Goal: Information Seeking & Learning: Learn about a topic

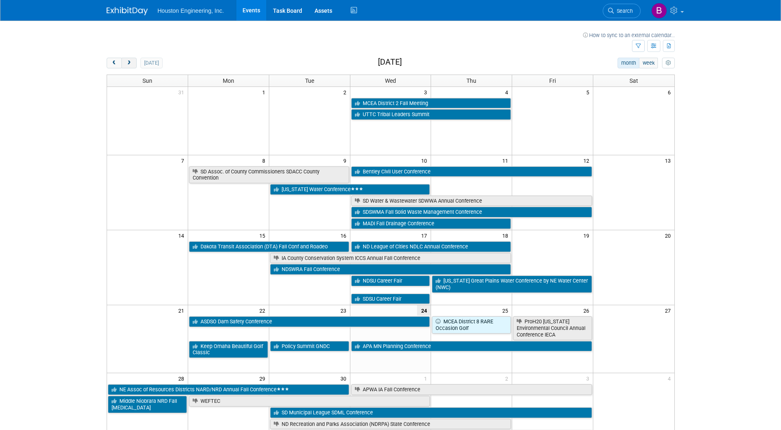
click at [130, 66] on button "next" at bounding box center [128, 63] width 15 height 11
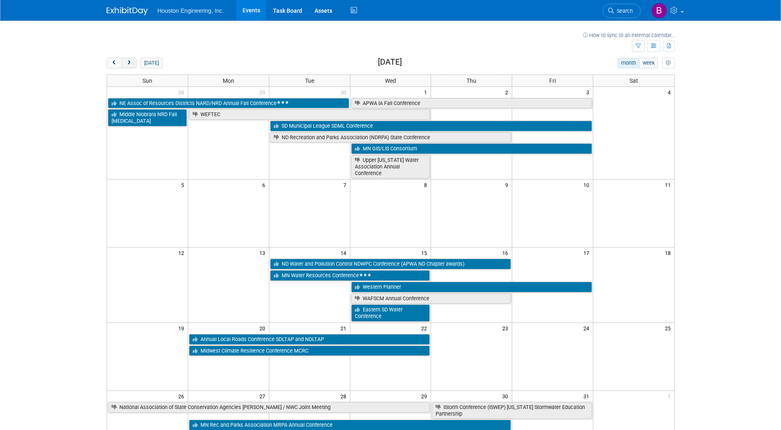
click at [130, 66] on button "next" at bounding box center [128, 63] width 15 height 11
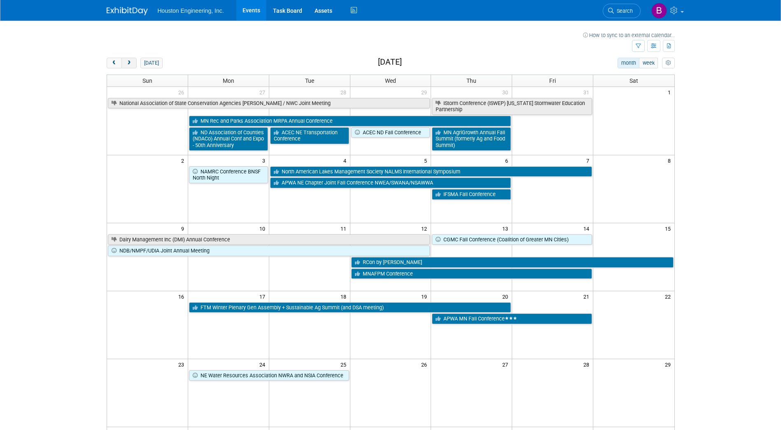
click at [130, 66] on button "next" at bounding box center [128, 63] width 15 height 11
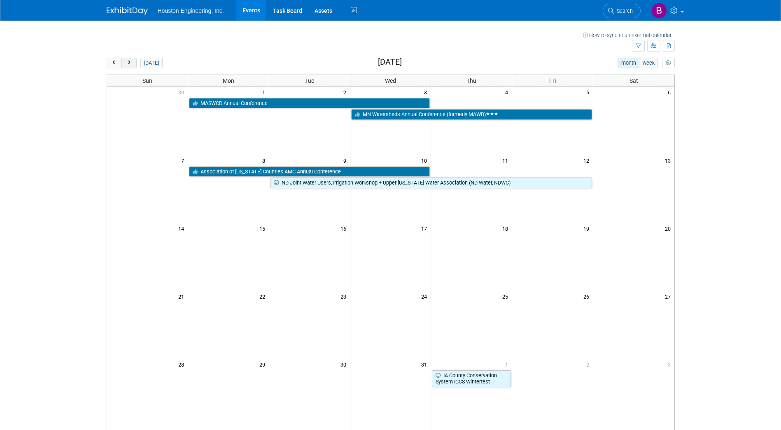
click at [130, 66] on button "next" at bounding box center [128, 63] width 15 height 11
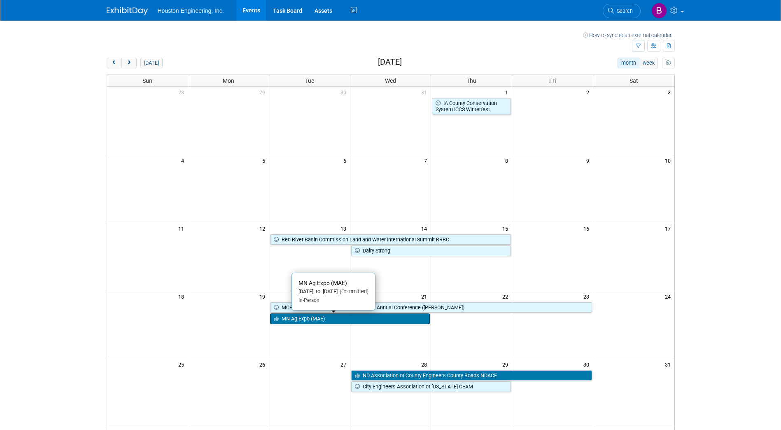
click at [356, 323] on link "MN Ag Expo (MAE)" at bounding box center [350, 318] width 160 height 11
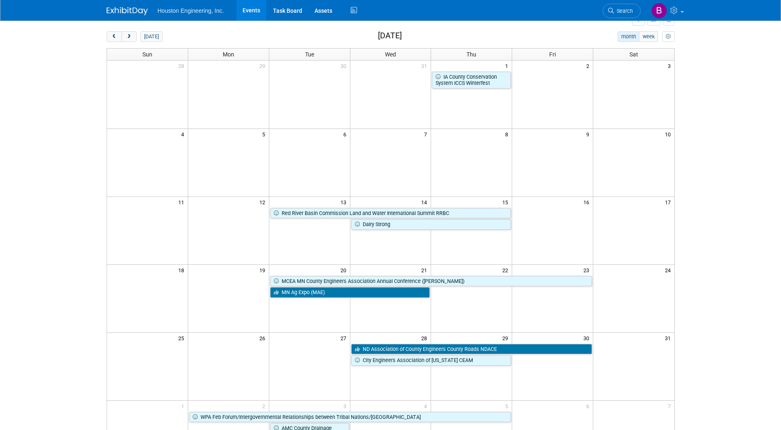
scroll to position [41, 0]
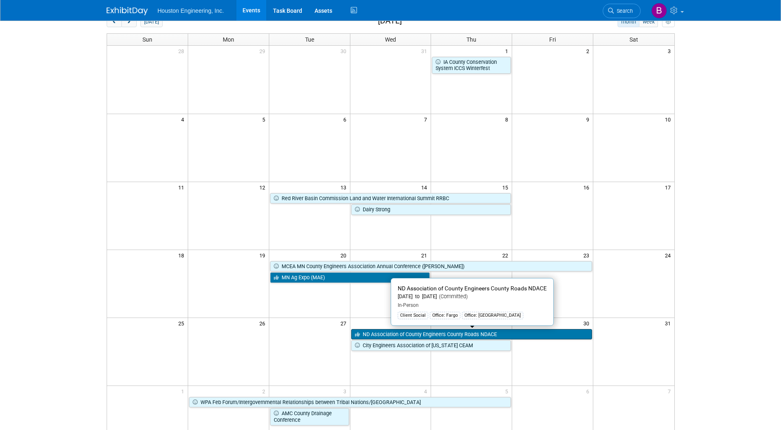
click at [402, 335] on link "ND Association of County Engineers County Roads NDACE" at bounding box center [471, 334] width 241 height 11
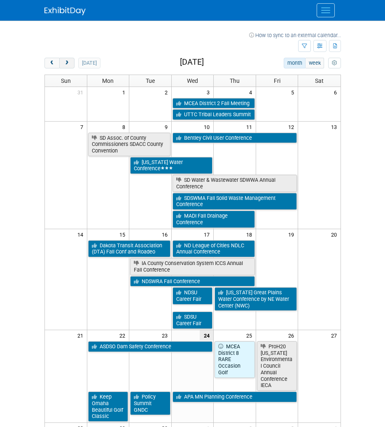
click at [69, 64] on span "next" at bounding box center [67, 63] width 6 height 5
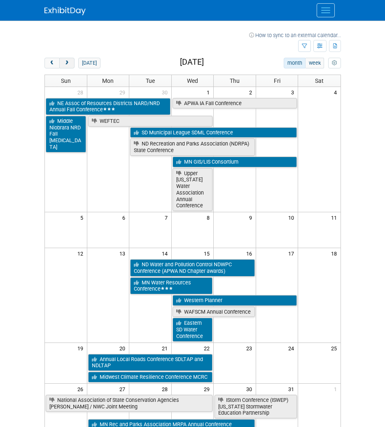
click at [69, 64] on span "next" at bounding box center [67, 63] width 6 height 5
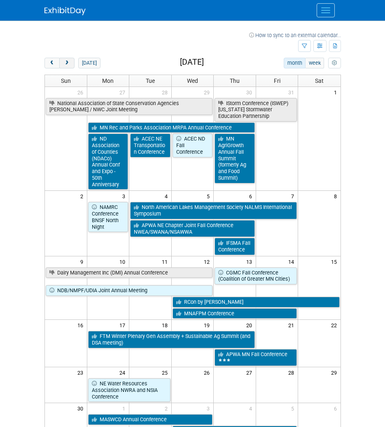
click at [69, 64] on span "next" at bounding box center [67, 63] width 6 height 5
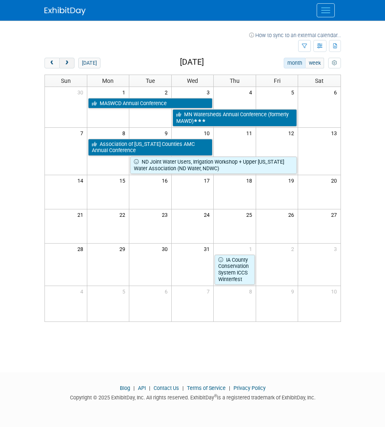
click at [69, 64] on span "next" at bounding box center [67, 63] width 6 height 5
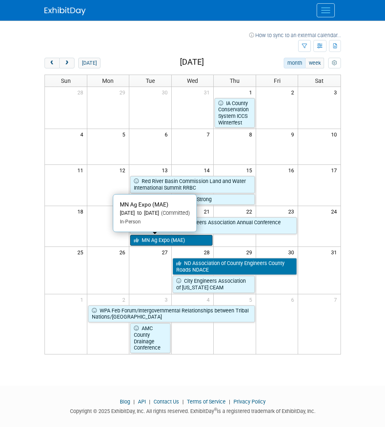
click at [178, 239] on link "MN Ag Expo (MAE)" at bounding box center [171, 240] width 82 height 11
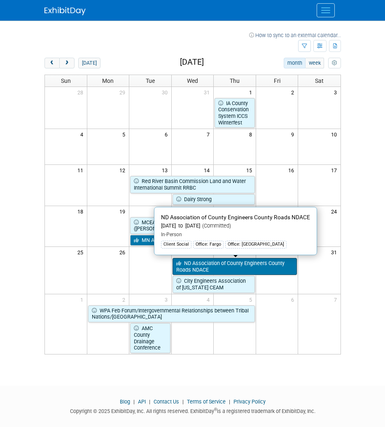
click at [267, 267] on link "ND Association of County Engineers County Roads NDACE" at bounding box center [235, 266] width 125 height 17
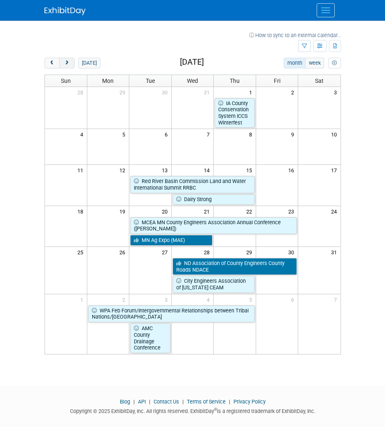
click at [68, 62] on span "next" at bounding box center [67, 63] width 6 height 5
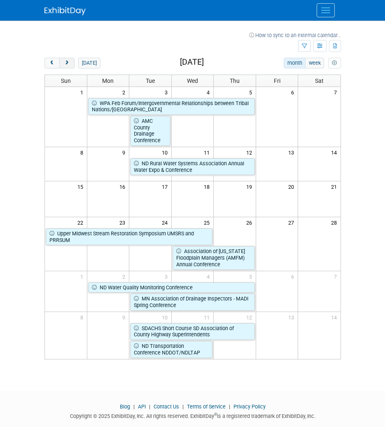
click at [70, 63] on button "next" at bounding box center [66, 63] width 15 height 11
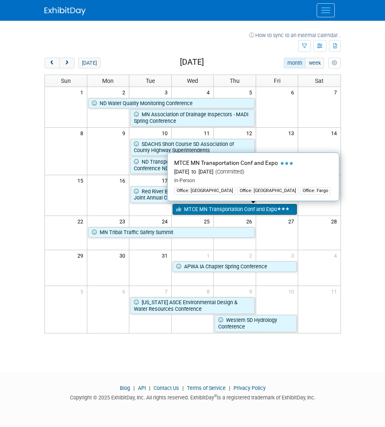
click at [254, 212] on link "MTCE MN Transportation Conf and Expo" at bounding box center [235, 209] width 125 height 11
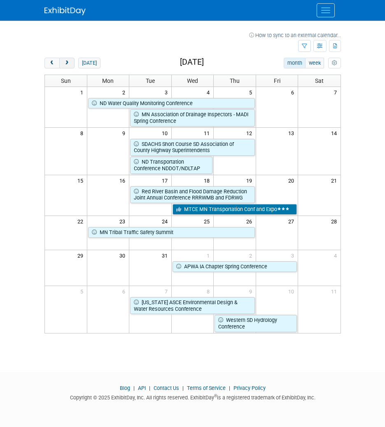
click at [70, 62] on button "next" at bounding box center [66, 63] width 15 height 11
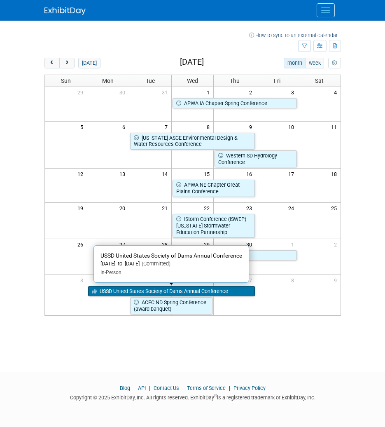
click at [194, 291] on link "USSD United States Society of Dams Annual Conference" at bounding box center [171, 291] width 167 height 11
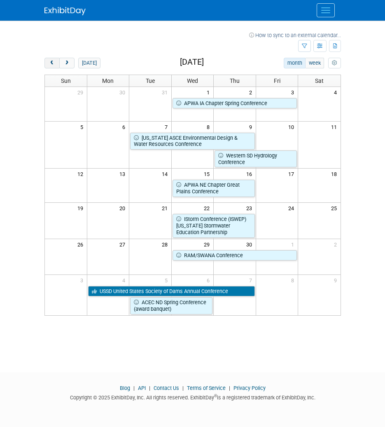
click at [54, 61] on span "prev" at bounding box center [52, 63] width 6 height 5
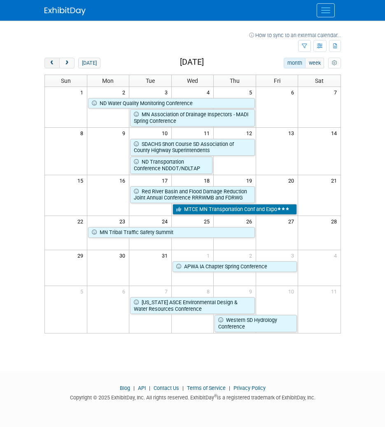
click at [49, 62] on span "prev" at bounding box center [52, 63] width 6 height 5
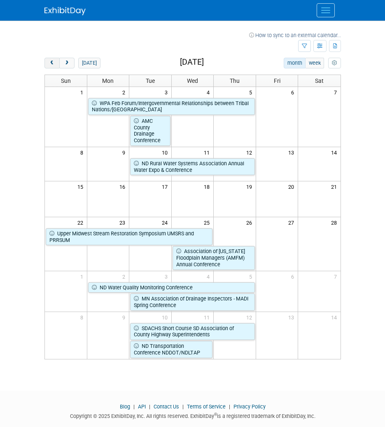
click at [49, 62] on span "prev" at bounding box center [52, 63] width 6 height 5
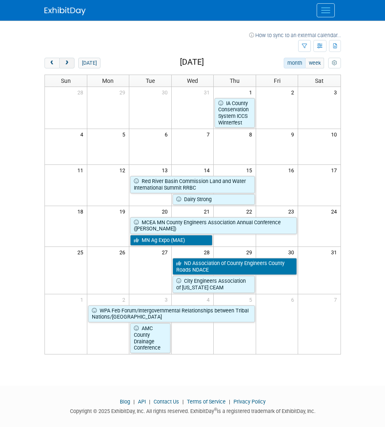
click at [71, 63] on button "next" at bounding box center [66, 63] width 15 height 11
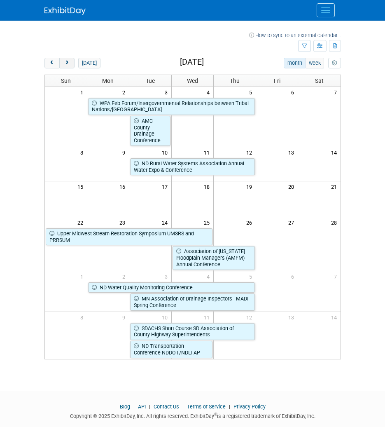
click at [71, 63] on button "next" at bounding box center [66, 63] width 15 height 11
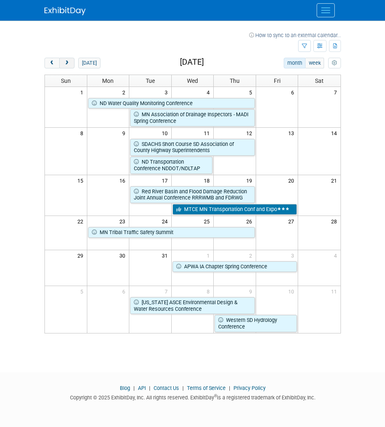
click at [71, 63] on button "next" at bounding box center [66, 63] width 15 height 11
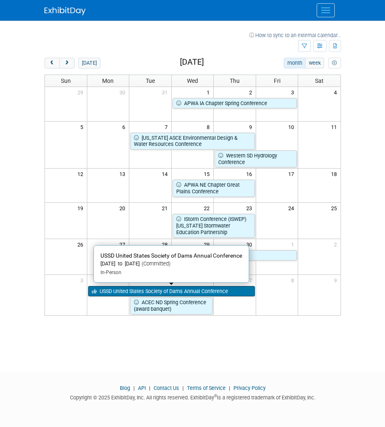
click at [174, 292] on link "USSD United States Society of Dams Annual Conference" at bounding box center [171, 291] width 167 height 11
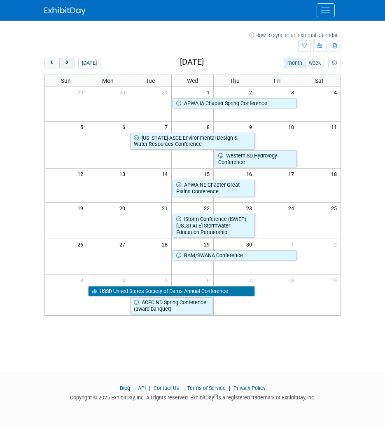
click at [70, 61] on button "next" at bounding box center [66, 63] width 15 height 11
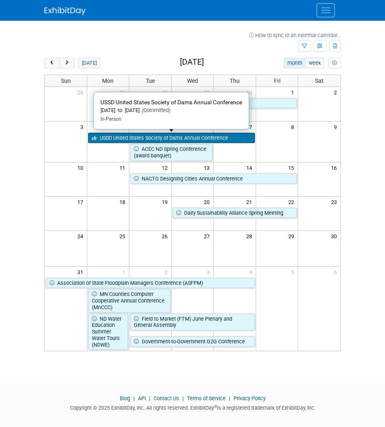
click at [113, 135] on link "USSD United States Society of Dams Annual Conference" at bounding box center [171, 138] width 167 height 11
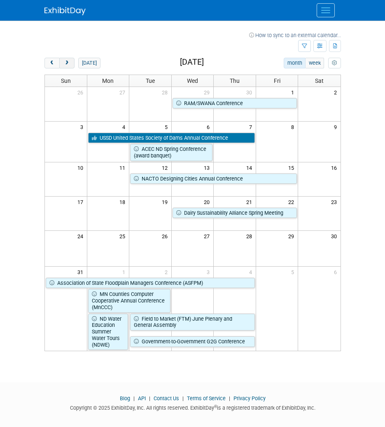
click at [72, 63] on button "next" at bounding box center [66, 63] width 15 height 11
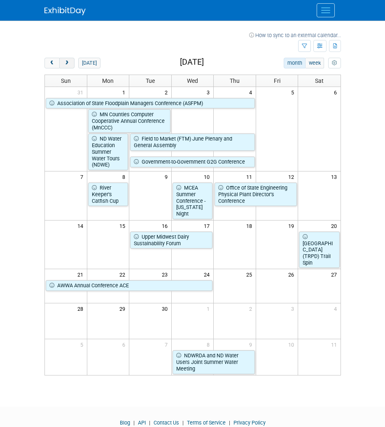
click at [72, 63] on button "next" at bounding box center [66, 63] width 15 height 11
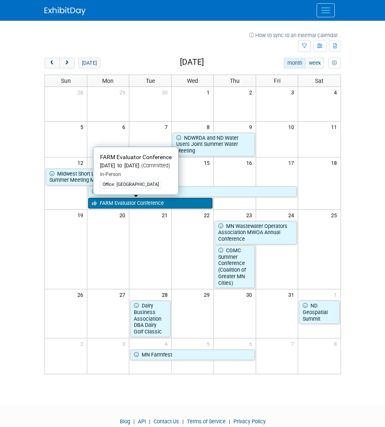
click at [140, 201] on link "FARM Evaluator Conference" at bounding box center [150, 203] width 125 height 11
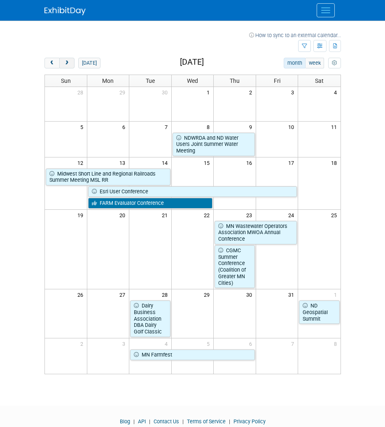
click at [68, 63] on span "next" at bounding box center [67, 63] width 6 height 5
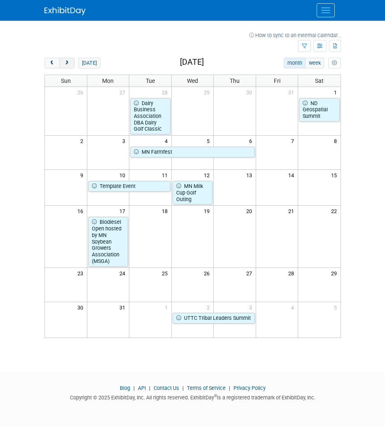
click at [68, 63] on span "next" at bounding box center [67, 63] width 6 height 5
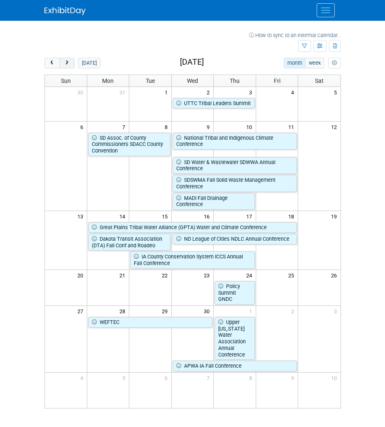
click at [68, 63] on span "next" at bounding box center [67, 63] width 6 height 5
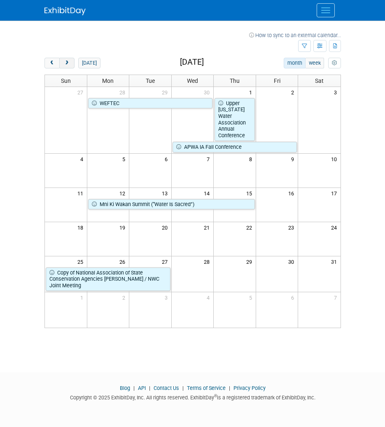
click at [68, 63] on span "next" at bounding box center [67, 63] width 6 height 5
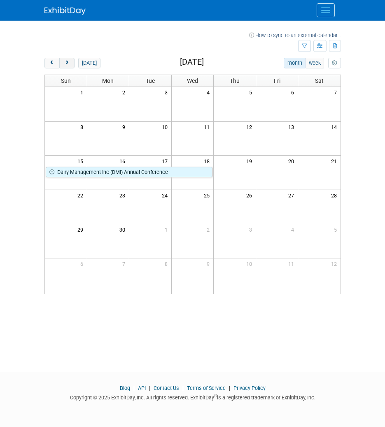
click at [68, 63] on span "next" at bounding box center [67, 63] width 6 height 5
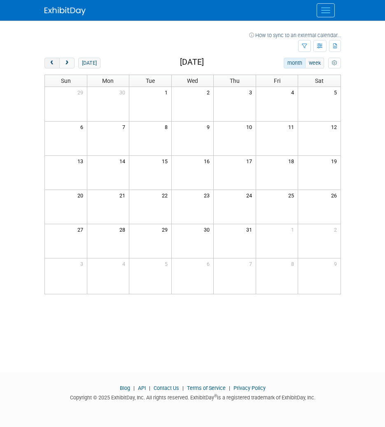
click at [56, 63] on button "prev" at bounding box center [51, 63] width 15 height 11
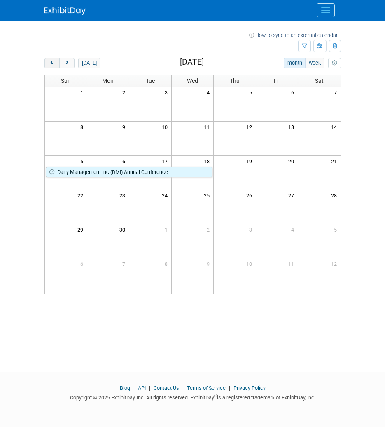
click at [56, 63] on button "prev" at bounding box center [51, 63] width 15 height 11
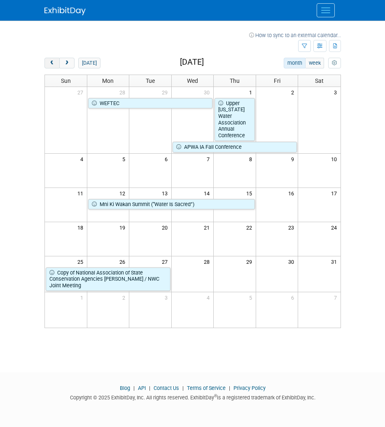
click at [56, 63] on button "prev" at bounding box center [51, 63] width 15 height 11
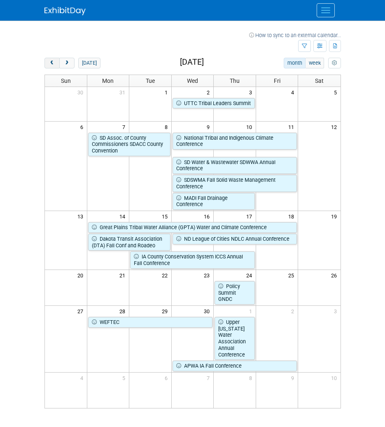
click at [56, 63] on button "prev" at bounding box center [51, 63] width 15 height 11
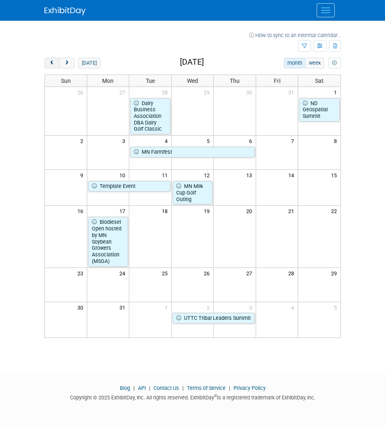
click at [56, 63] on button "prev" at bounding box center [51, 63] width 15 height 11
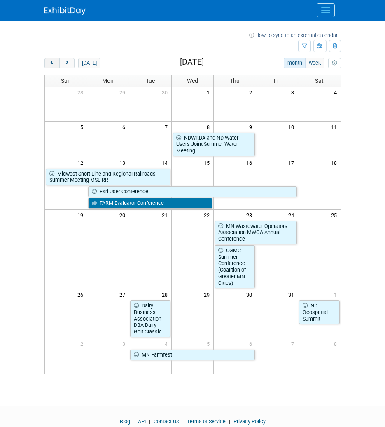
click at [56, 63] on button "prev" at bounding box center [51, 63] width 15 height 11
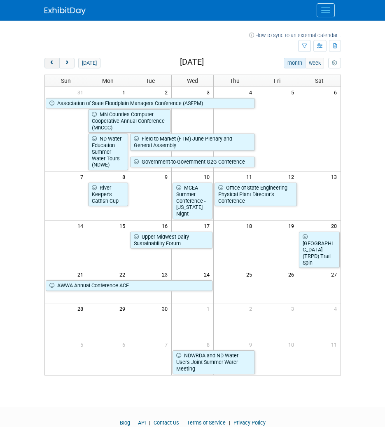
click at [56, 63] on button "prev" at bounding box center [51, 63] width 15 height 11
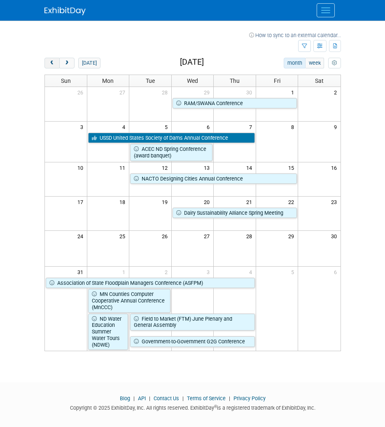
click at [56, 63] on button "prev" at bounding box center [51, 63] width 15 height 11
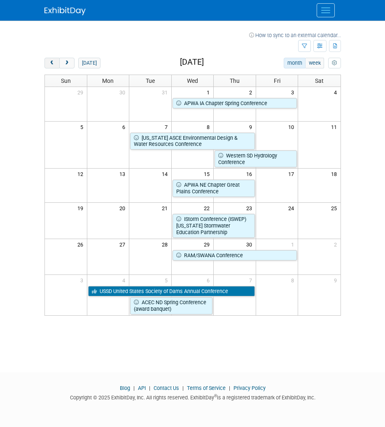
click at [56, 63] on button "prev" at bounding box center [51, 63] width 15 height 11
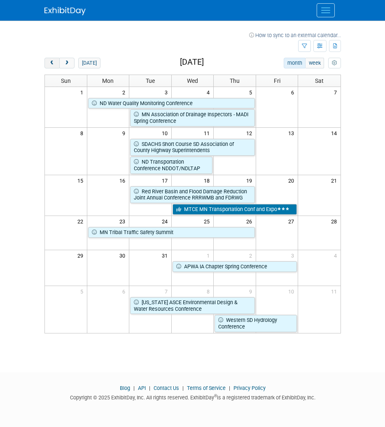
click at [56, 63] on button "prev" at bounding box center [51, 63] width 15 height 11
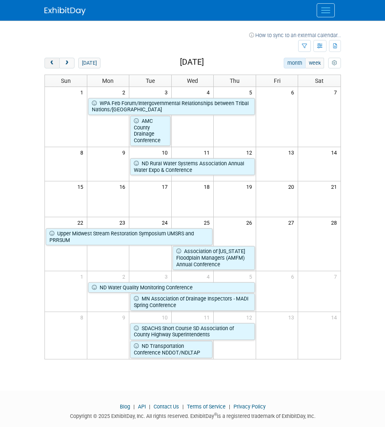
click at [56, 63] on button "prev" at bounding box center [51, 63] width 15 height 11
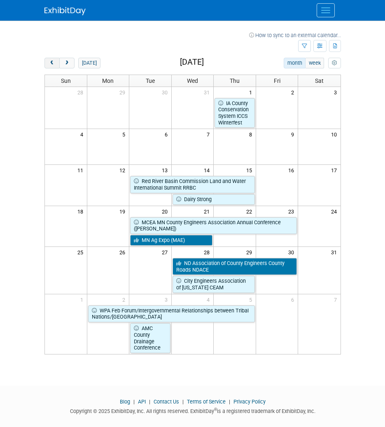
click at [56, 63] on button "prev" at bounding box center [51, 63] width 15 height 11
